Goal: Navigation & Orientation: Find specific page/section

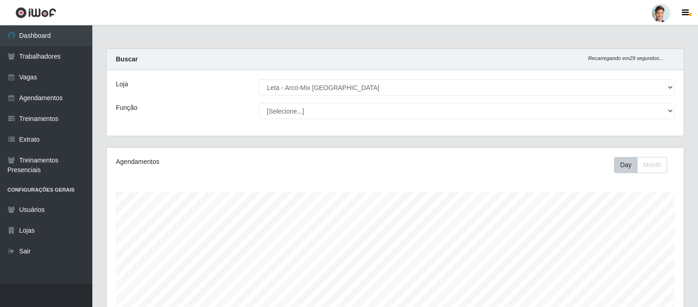
select select "481"
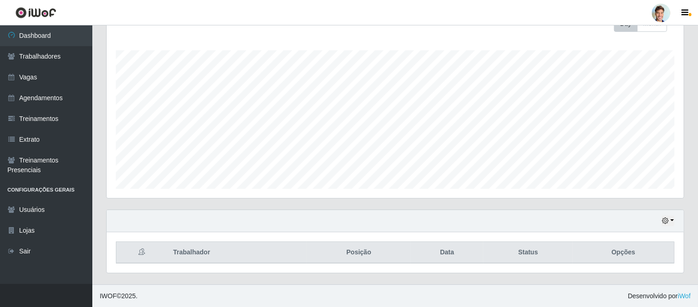
scroll to position [191, 577]
click at [666, 223] on icon "button" at bounding box center [665, 221] width 6 height 6
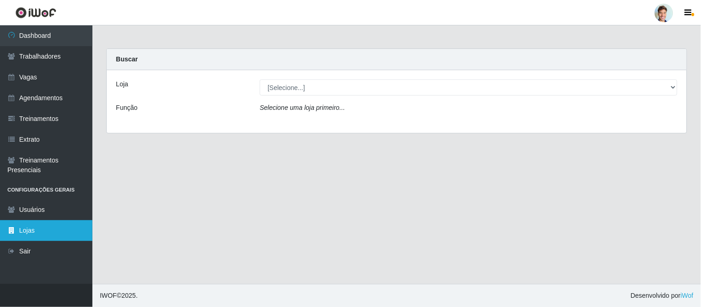
click at [21, 229] on link "Lojas" at bounding box center [46, 230] width 92 height 21
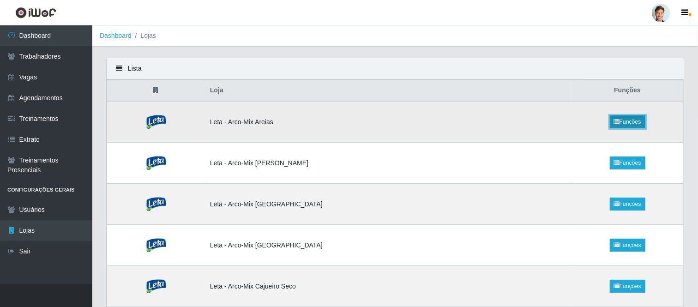
click at [634, 121] on link "Funções" at bounding box center [628, 121] width 36 height 13
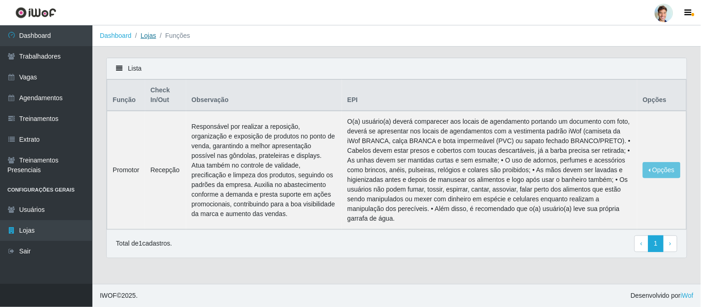
click at [150, 35] on link "Lojas" at bounding box center [147, 35] width 15 height 7
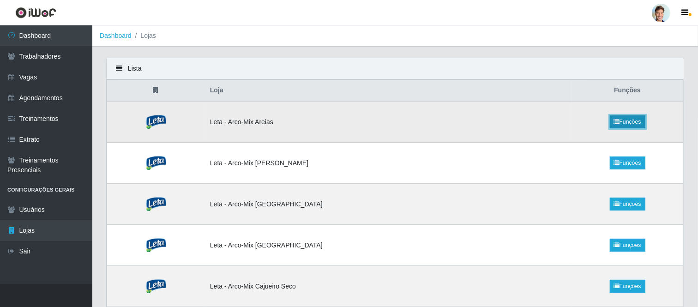
click at [634, 122] on link "Funções" at bounding box center [628, 121] width 36 height 13
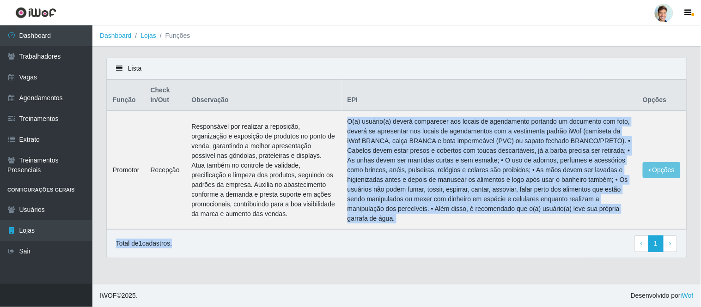
drag, startPoint x: 354, startPoint y: 125, endPoint x: 417, endPoint y: 236, distance: 128.0
click at [417, 236] on div "Lista Função Check In/Out Observação EPI Opções Promotor Recepção Responsável p…" at bounding box center [396, 158] width 580 height 200
click at [413, 215] on td "O(a) usuário(a) deverá comparecer aos locais de agendamento portando um documen…" at bounding box center [489, 170] width 295 height 119
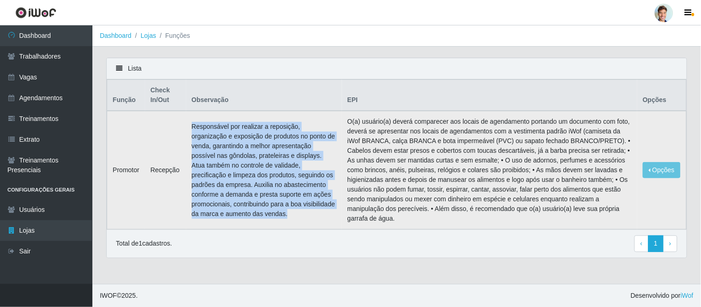
drag, startPoint x: 335, startPoint y: 211, endPoint x: 182, endPoint y: 128, distance: 173.6
click at [182, 128] on tr "Promotor Recepção Responsável por realizar a reposição, organização e exposição…" at bounding box center [396, 170] width 579 height 119
click at [198, 126] on td "Responsável por realizar a reposição, organização e exposição de produtos no po…" at bounding box center [264, 170] width 156 height 119
click at [36, 36] on link "Dashboard" at bounding box center [46, 35] width 92 height 21
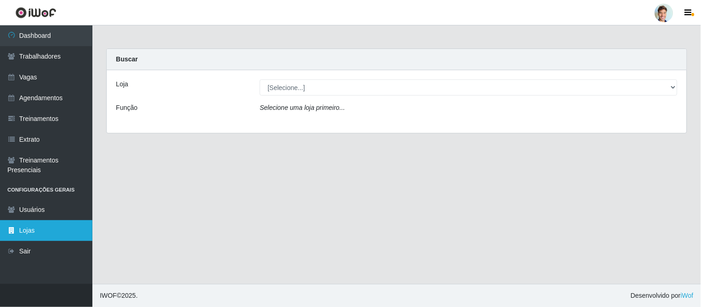
click at [35, 225] on link "Lojas" at bounding box center [46, 230] width 92 height 21
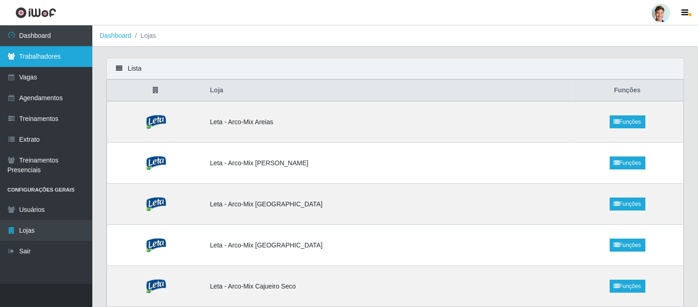
click at [43, 60] on link "Trabalhadores" at bounding box center [46, 56] width 92 height 21
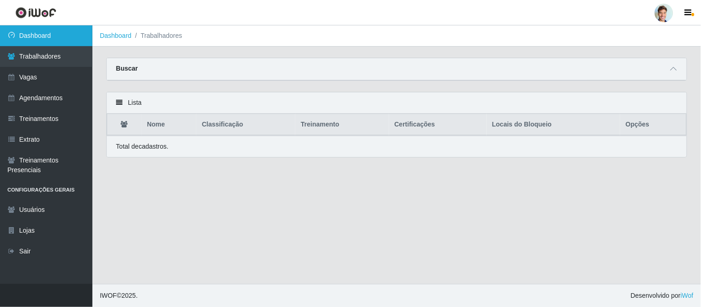
click at [52, 34] on link "Dashboard" at bounding box center [46, 35] width 92 height 21
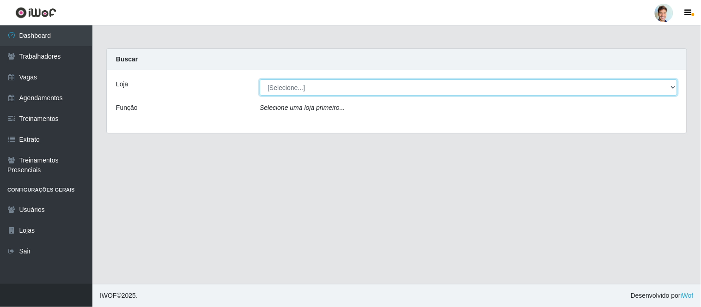
click at [304, 83] on select "[Selecione...] Leta - Arco-Mix Areias Leta - Arco-Mix Asa Branca Leta - Arco-Mi…" at bounding box center [468, 87] width 417 height 16
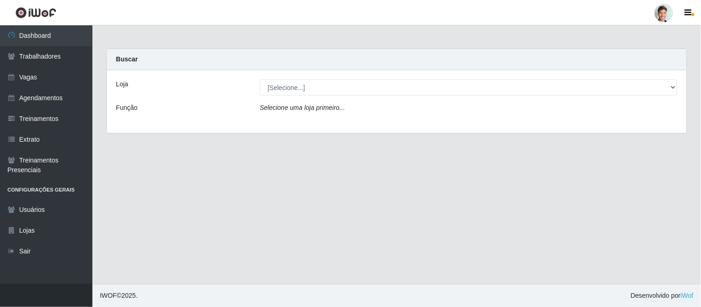
click at [224, 104] on div "Função" at bounding box center [181, 109] width 144 height 13
